Goal: Entertainment & Leisure: Consume media (video, audio)

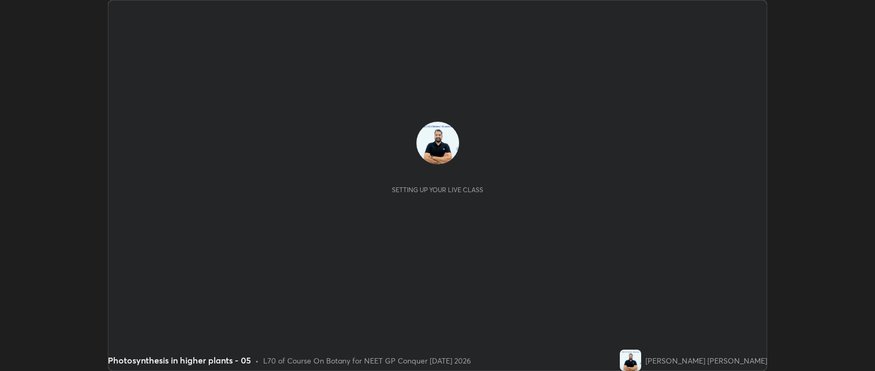
scroll to position [371, 875]
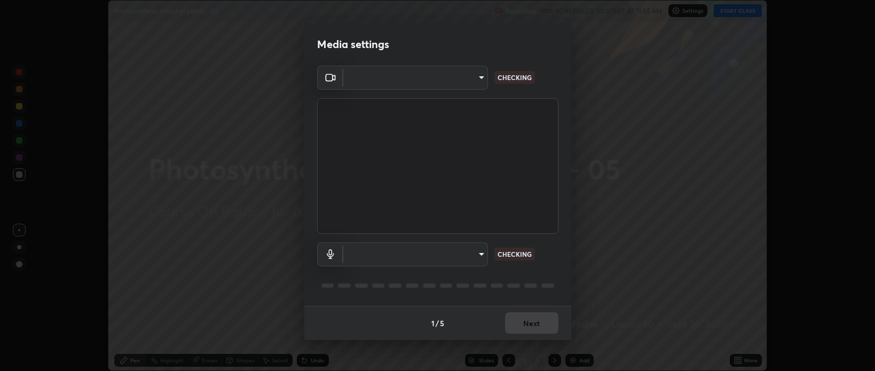
type input "bcb9d7dafccbd8d00e6ada9b6dd7e52ba20ca67bbbba0d0563dd421ab33f40a5"
type input "5405dafcf71917736ec6848d9ee5faefdd7df54c81d7dd0b46c1e93636415f02"
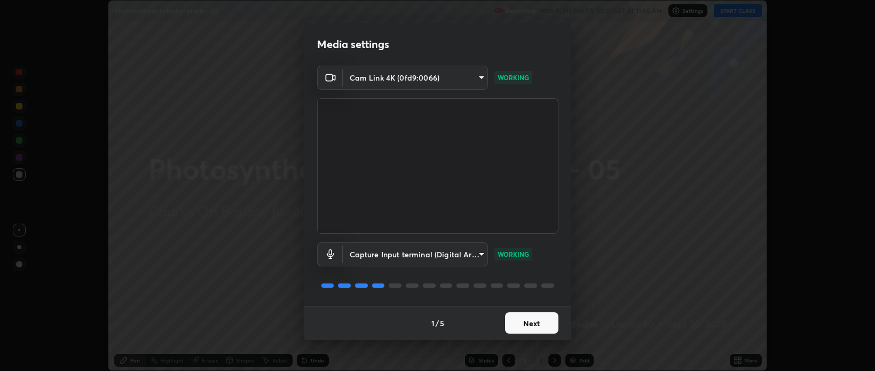
click at [524, 322] on button "Next" at bounding box center [531, 322] width 53 height 21
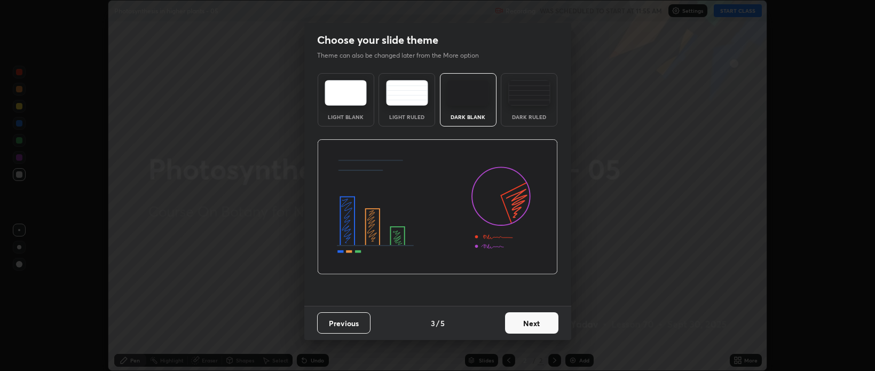
click at [532, 322] on button "Next" at bounding box center [531, 322] width 53 height 21
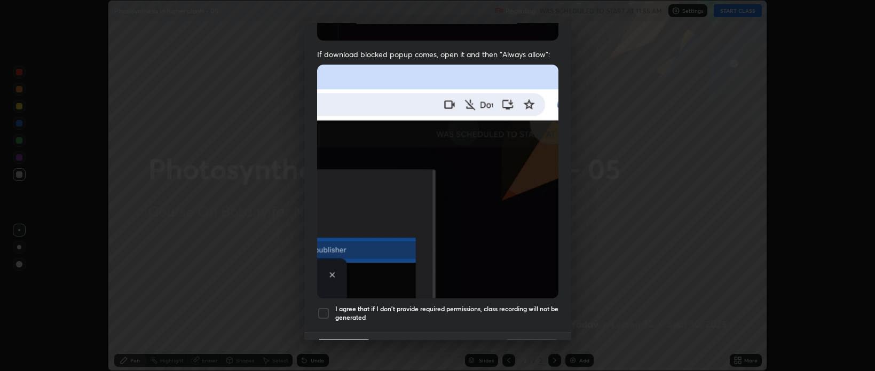
scroll to position [216, 0]
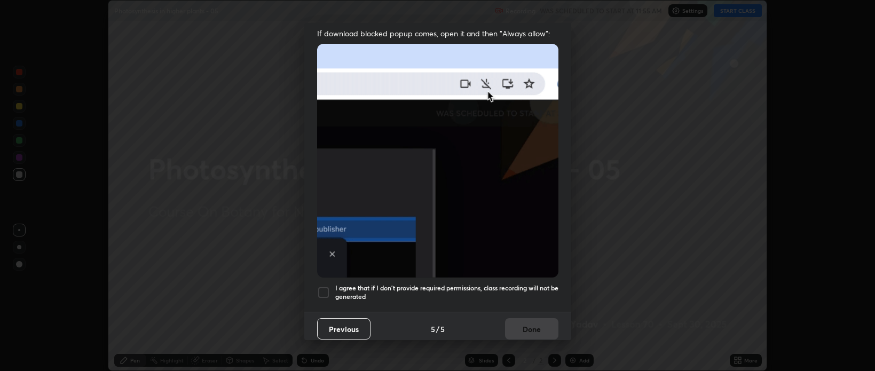
click at [325, 289] on div at bounding box center [323, 292] width 13 height 13
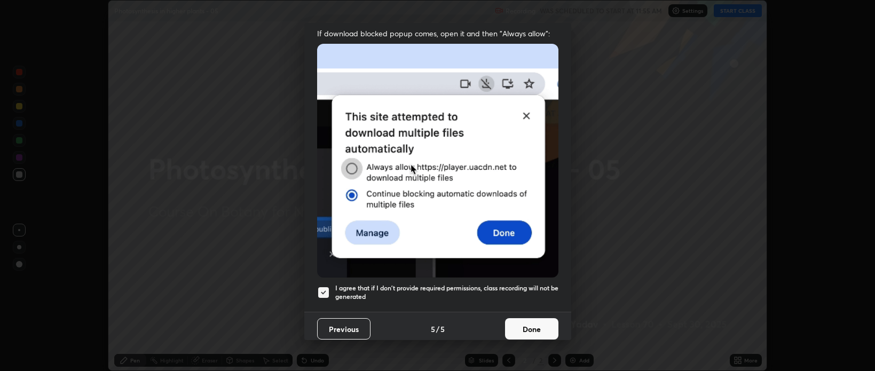
click at [516, 324] on button "Done" at bounding box center [531, 328] width 53 height 21
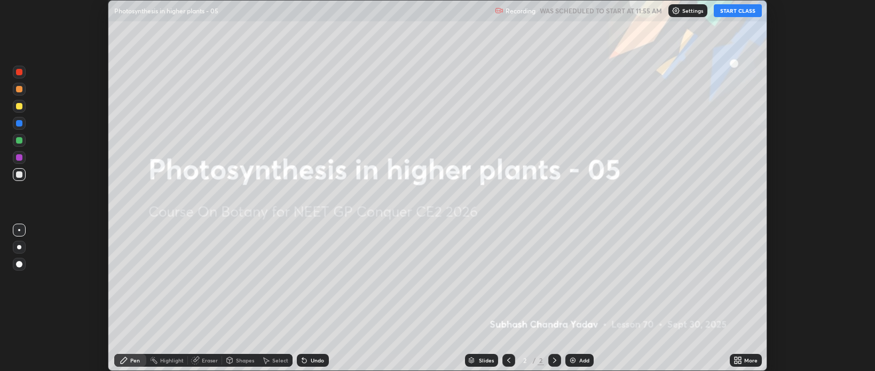
click at [734, 12] on button "START CLASS" at bounding box center [738, 10] width 48 height 13
click at [570, 358] on img at bounding box center [573, 360] width 9 height 9
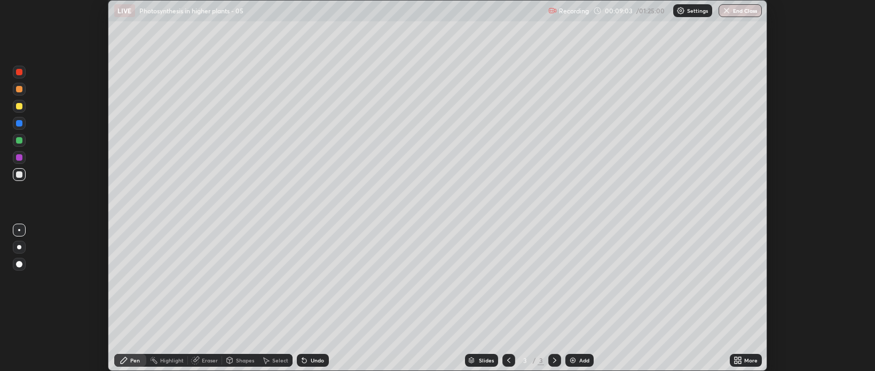
click at [16, 138] on div at bounding box center [19, 140] width 6 height 6
click at [207, 361] on div "Eraser" at bounding box center [210, 360] width 16 height 5
click at [135, 362] on div "Pen" at bounding box center [135, 360] width 10 height 5
click at [574, 361] on img at bounding box center [573, 360] width 9 height 9
click at [19, 105] on div at bounding box center [19, 106] width 6 height 6
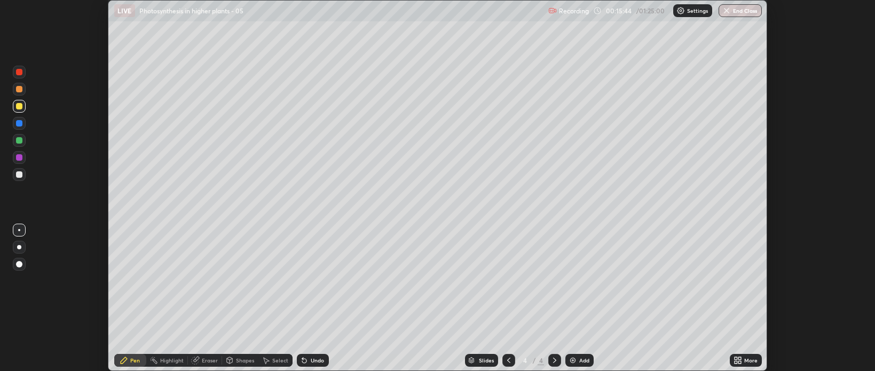
click at [19, 142] on div at bounding box center [19, 140] width 6 height 6
click at [198, 359] on icon at bounding box center [195, 360] width 9 height 9
click at [131, 362] on div "Pen" at bounding box center [135, 360] width 10 height 5
click at [20, 172] on div at bounding box center [19, 174] width 6 height 6
click at [15, 158] on div at bounding box center [19, 157] width 13 height 13
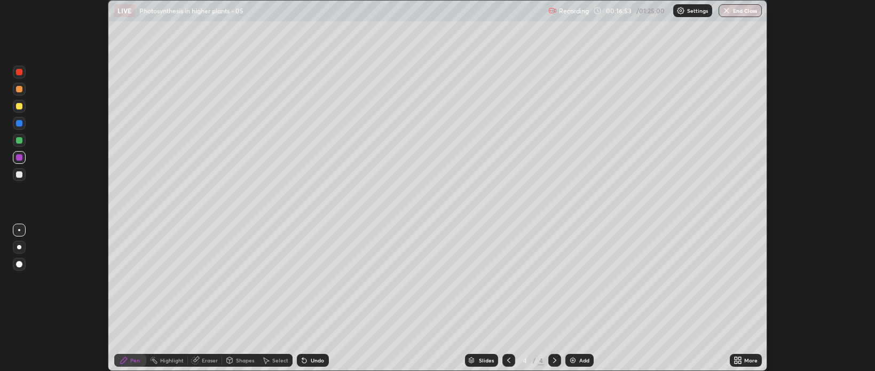
click at [18, 174] on div at bounding box center [19, 174] width 6 height 6
click at [18, 74] on div at bounding box center [19, 72] width 6 height 6
click at [20, 140] on div at bounding box center [19, 140] width 6 height 6
click at [20, 177] on div at bounding box center [19, 174] width 6 height 6
click at [20, 141] on div at bounding box center [19, 140] width 6 height 6
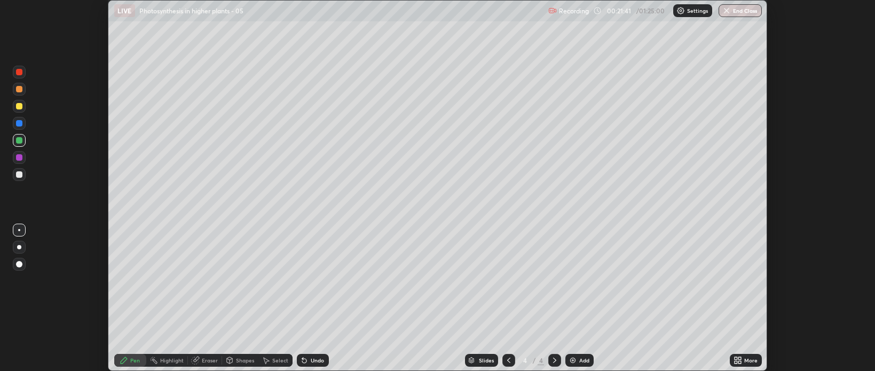
click at [18, 91] on div at bounding box center [19, 89] width 6 height 6
click at [18, 108] on div at bounding box center [19, 106] width 6 height 6
click at [18, 140] on div at bounding box center [19, 140] width 6 height 6
click at [18, 74] on div at bounding box center [19, 72] width 6 height 6
click at [19, 176] on div at bounding box center [19, 174] width 6 height 6
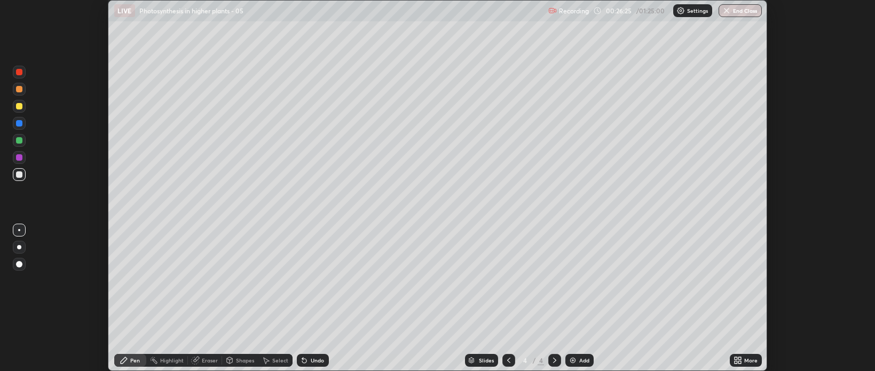
click at [19, 160] on div at bounding box center [19, 157] width 6 height 6
click at [567, 359] on div "Add" at bounding box center [580, 360] width 28 height 13
click at [18, 177] on div at bounding box center [19, 174] width 6 height 6
click at [18, 107] on div at bounding box center [19, 106] width 6 height 6
click at [18, 175] on div at bounding box center [19, 174] width 6 height 6
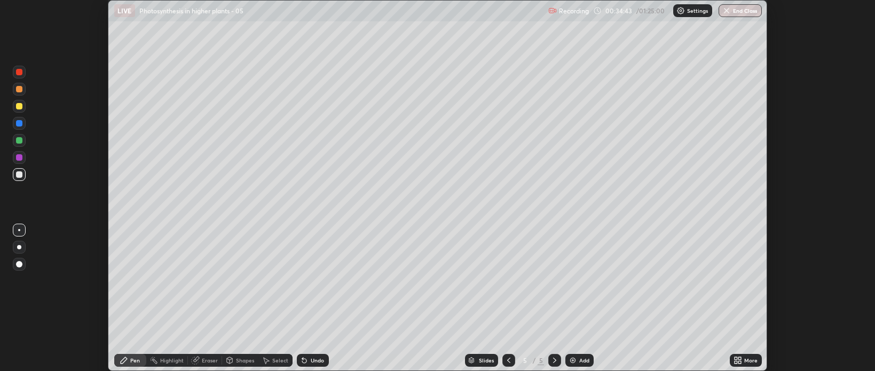
click at [18, 141] on div at bounding box center [19, 140] width 6 height 6
click at [17, 106] on div at bounding box center [19, 106] width 6 height 6
click at [19, 174] on div at bounding box center [19, 174] width 6 height 6
click at [15, 140] on div at bounding box center [19, 140] width 13 height 13
click at [18, 144] on div at bounding box center [19, 140] width 13 height 13
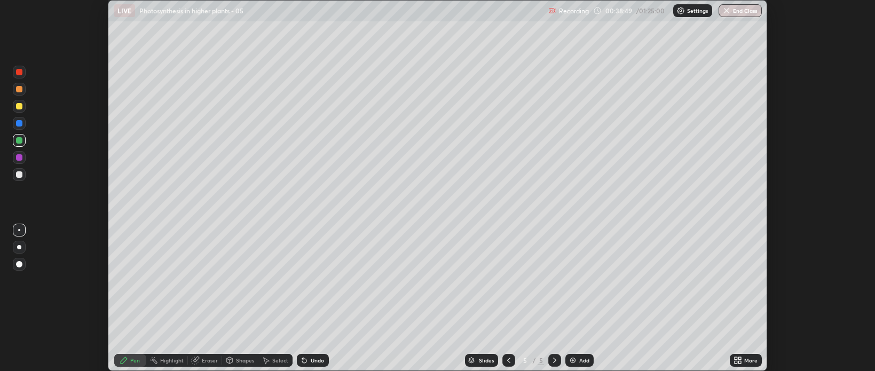
click at [573, 358] on img at bounding box center [573, 360] width 9 height 9
click at [572, 361] on img at bounding box center [573, 360] width 9 height 9
click at [17, 175] on div at bounding box center [19, 174] width 6 height 6
click at [573, 362] on img at bounding box center [573, 360] width 9 height 9
click at [19, 141] on div at bounding box center [19, 140] width 6 height 6
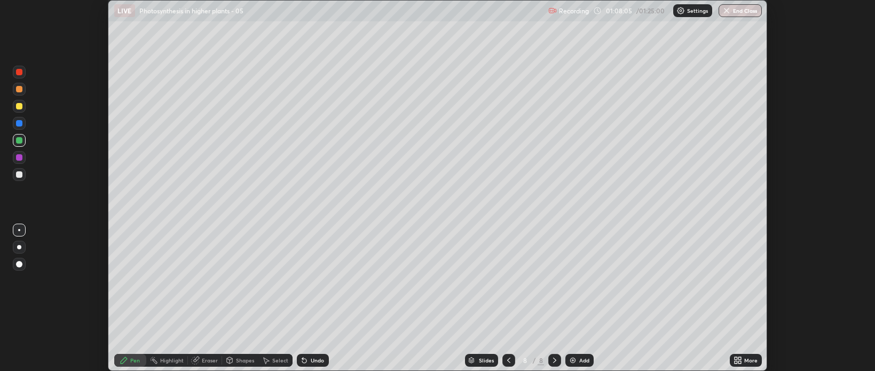
click at [20, 106] on div at bounding box center [19, 106] width 6 height 6
